Goal: Information Seeking & Learning: Check status

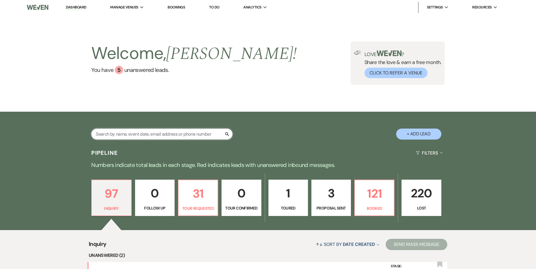
click at [174, 131] on input "text" at bounding box center [161, 134] width 141 height 11
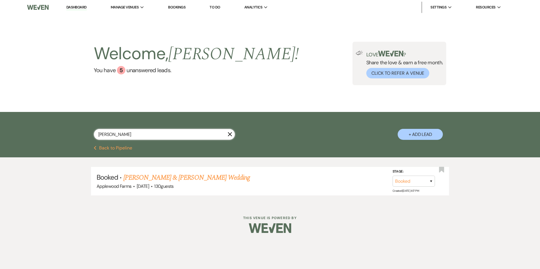
type input "[PERSON_NAME]"
click at [216, 180] on link "[PERSON_NAME] & [PERSON_NAME] Wedding" at bounding box center [186, 178] width 126 height 10
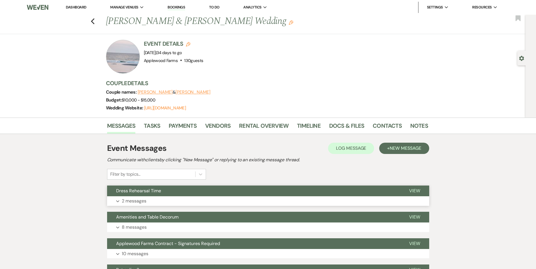
click at [119, 201] on use "button" at bounding box center [117, 202] width 3 height 2
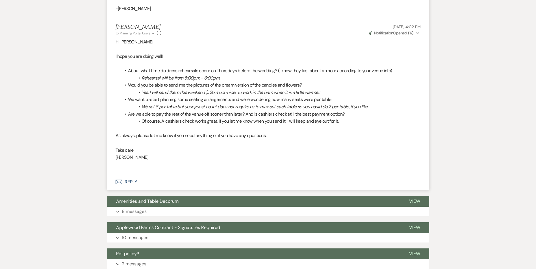
scroll to position [282, 0]
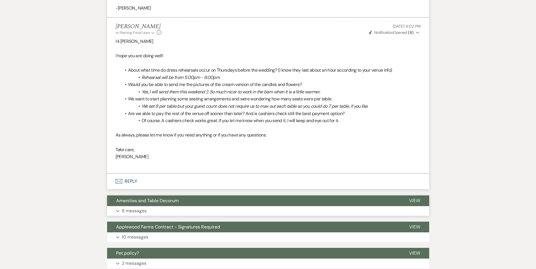
click at [131, 210] on p "8 messages" at bounding box center [134, 210] width 25 height 7
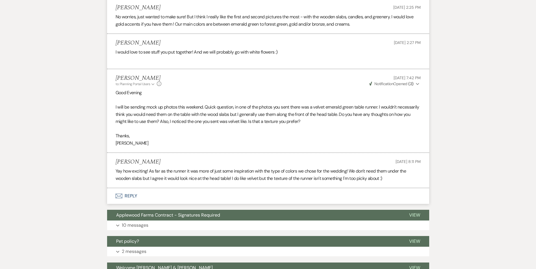
scroll to position [790, 0]
